Goal: Task Accomplishment & Management: Use online tool/utility

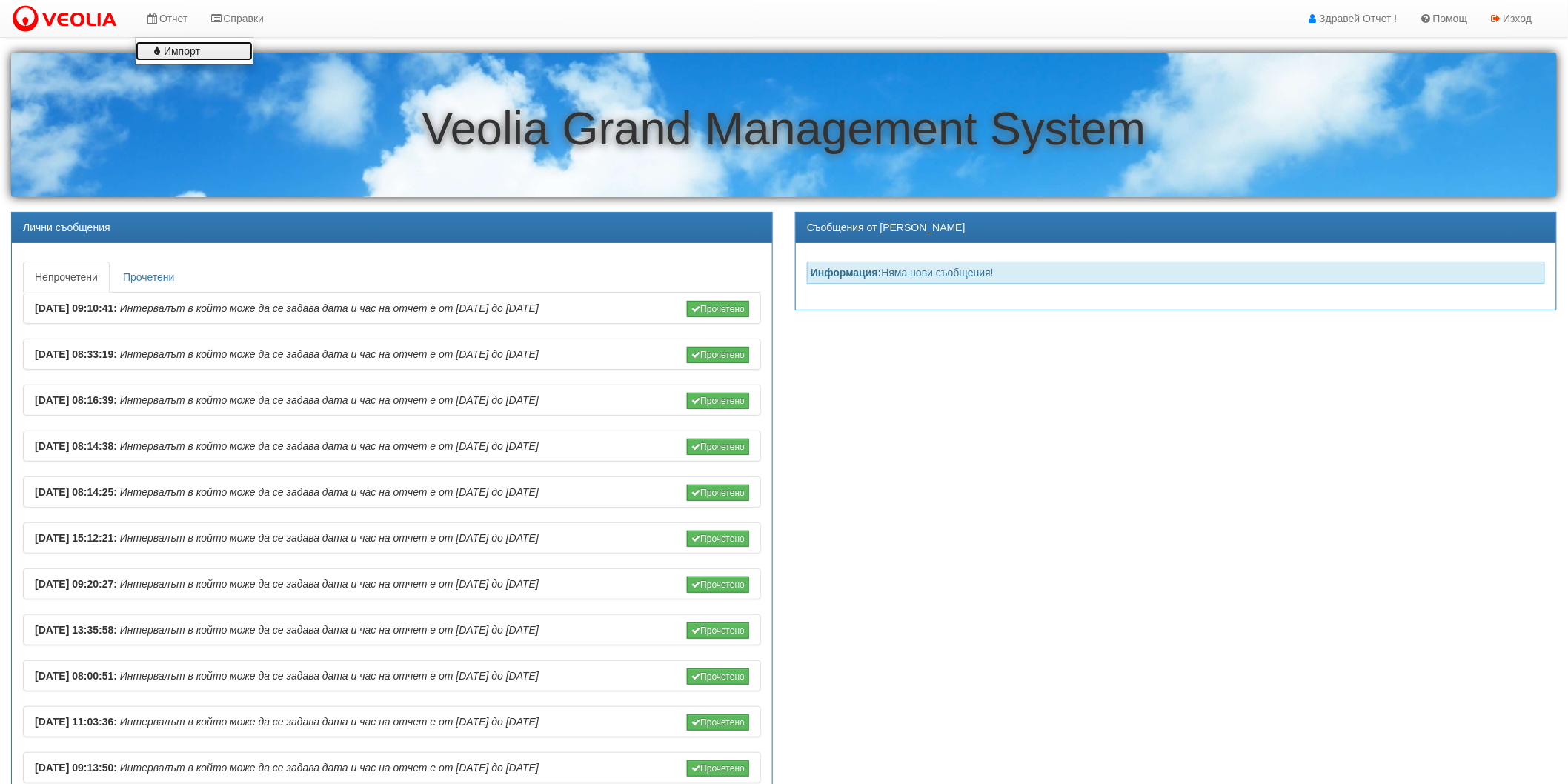
click at [164, 57] on link "Импорт" at bounding box center [194, 51] width 118 height 20
click at [175, 44] on link "Импорт" at bounding box center [194, 51] width 118 height 20
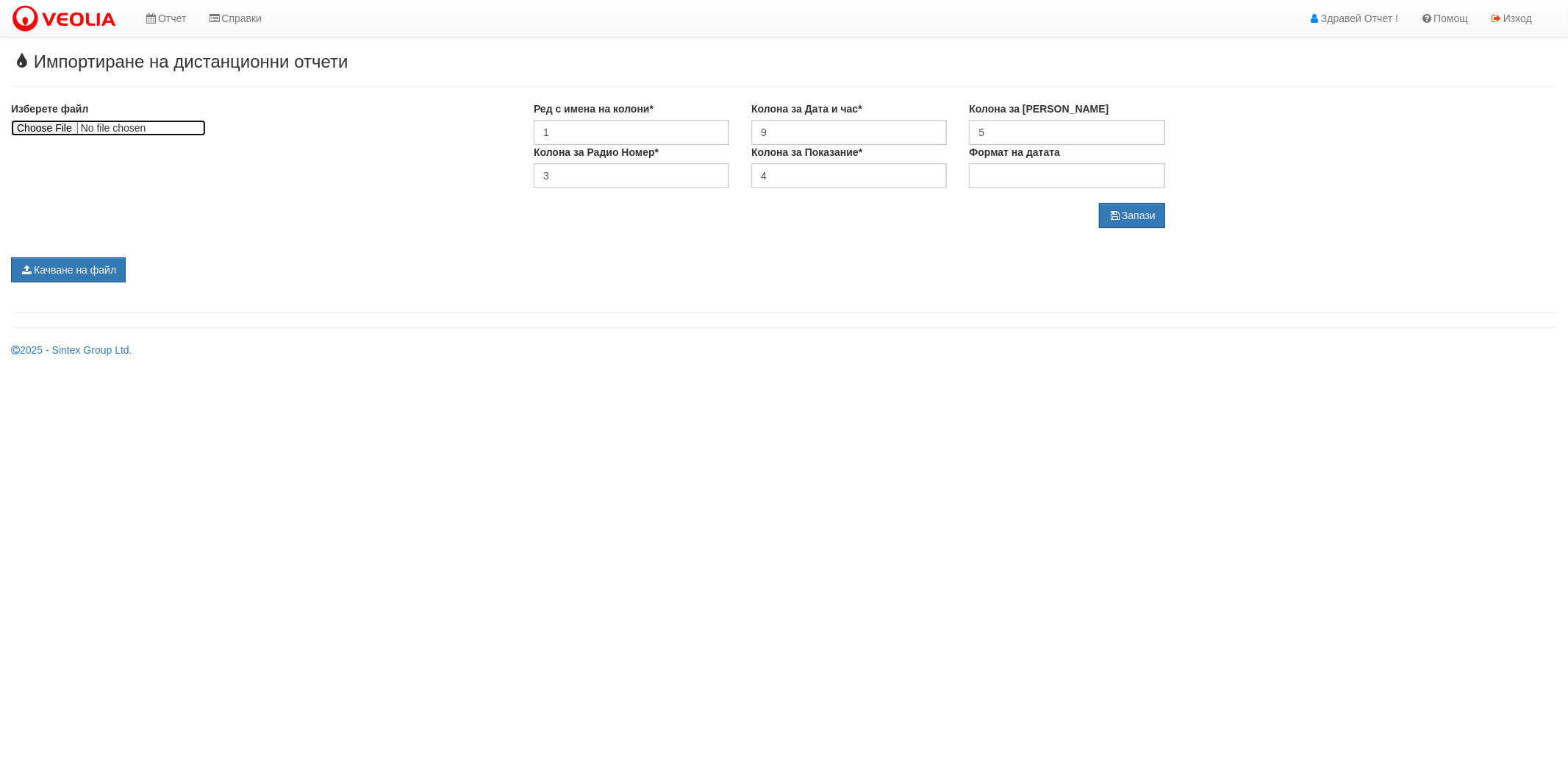
click at [33, 123] on input "file" at bounding box center [108, 127] width 195 height 17
type input "C:\fakepath\Apator-08.2025 (2).xlsx"
click at [48, 275] on button "Качване на файл" at bounding box center [68, 270] width 115 height 25
click at [260, 23] on link "Справки" at bounding box center [234, 19] width 75 height 37
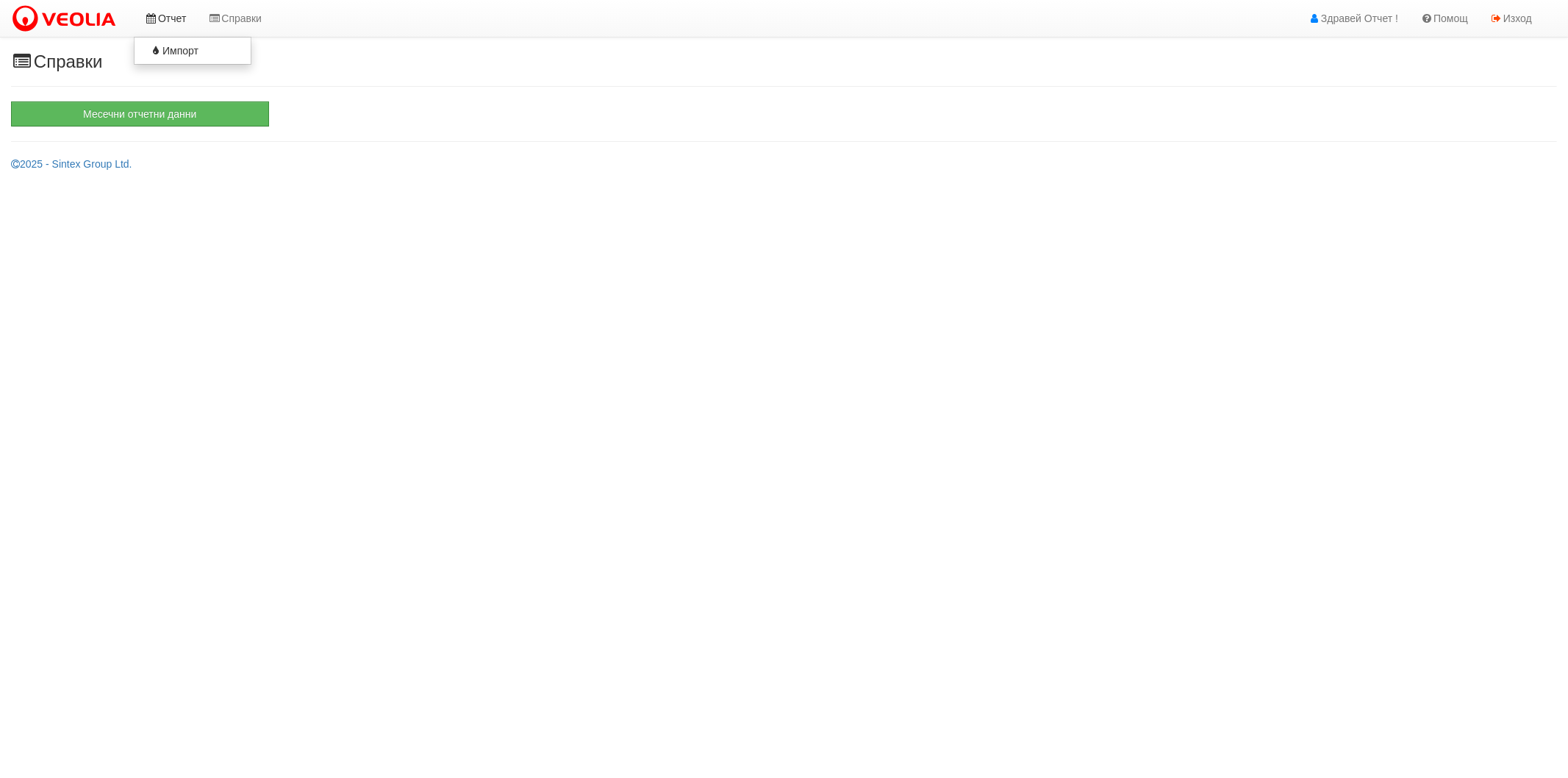
click at [177, 16] on link "Отчет" at bounding box center [166, 19] width 64 height 37
click at [143, 15] on link "Отчет" at bounding box center [166, 19] width 64 height 37
click at [163, 8] on link "Отчет" at bounding box center [166, 19] width 64 height 37
click at [184, 17] on link "Отчет" at bounding box center [166, 19] width 64 height 37
click at [84, 23] on img at bounding box center [67, 20] width 112 height 31
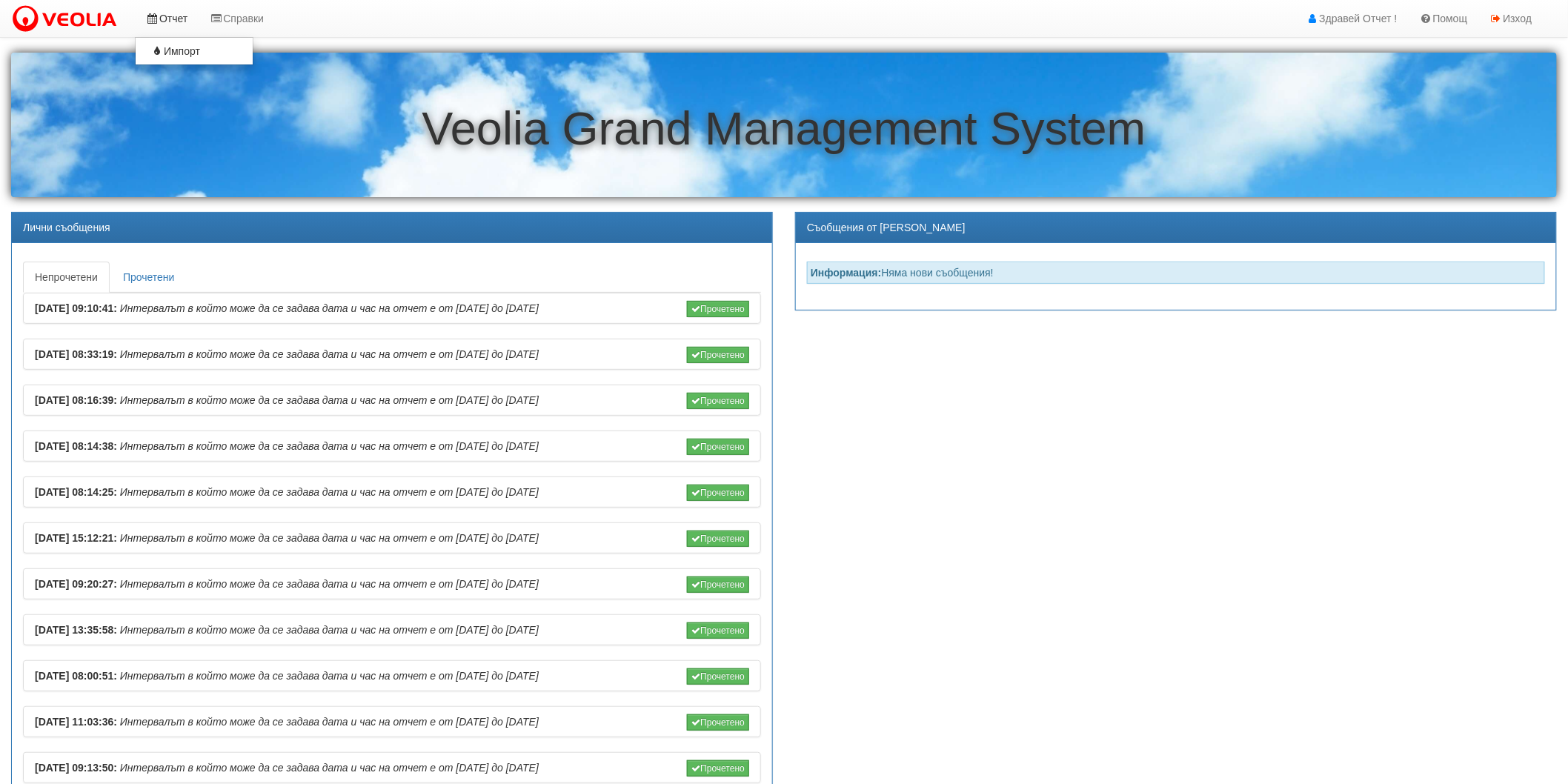
click at [163, 17] on link "Отчет" at bounding box center [167, 19] width 64 height 38
click at [159, 49] on icon at bounding box center [157, 51] width 14 height 11
